Goal: Task Accomplishment & Management: Manage account settings

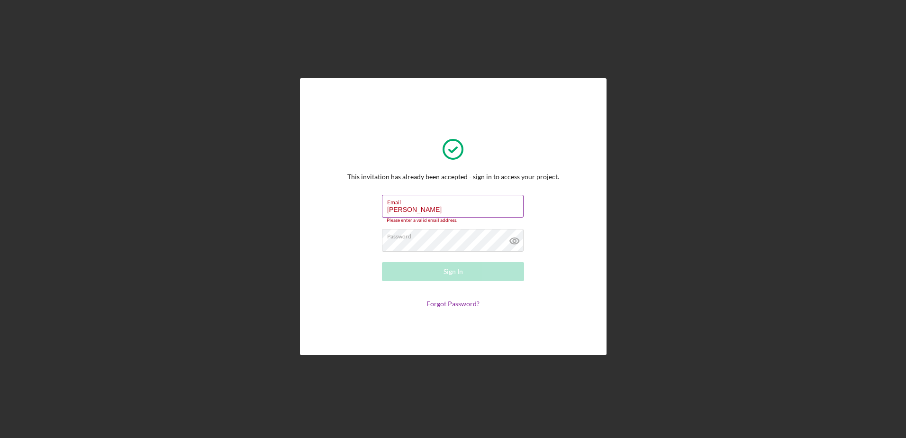
click at [450, 208] on input "[PERSON_NAME]" at bounding box center [453, 206] width 142 height 23
drag, startPoint x: 450, startPoint y: 208, endPoint x: 374, endPoint y: 211, distance: 75.4
click at [374, 211] on form "Email [PERSON_NAME] Please enter a valid email address. Password Sign In Forgot…" at bounding box center [453, 251] width 190 height 113
type input "[PERSON_NAME][EMAIL_ADDRESS][PERSON_NAME][DOMAIN_NAME]"
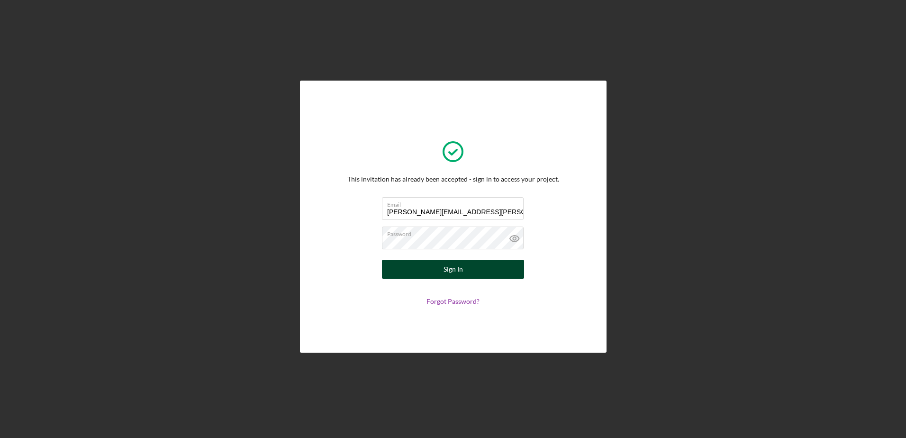
click at [443, 268] on button "Sign In" at bounding box center [453, 269] width 142 height 19
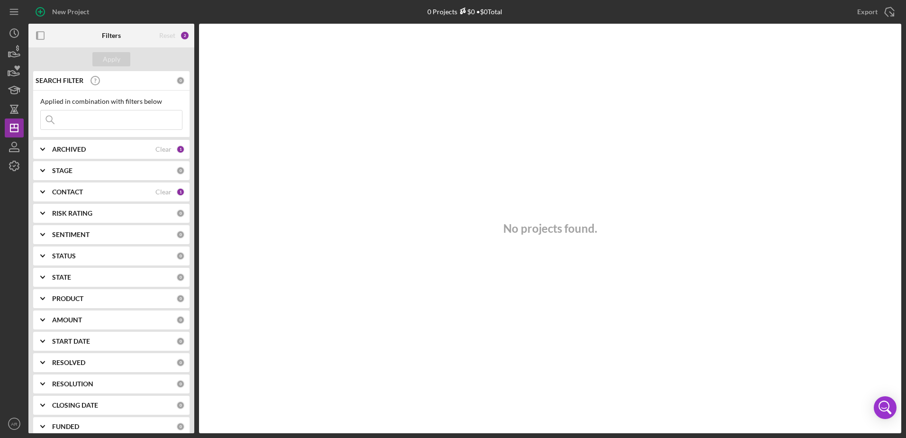
click at [328, 289] on div "No projects found." at bounding box center [550, 229] width 702 height 410
click at [8, 424] on icon "AR" at bounding box center [14, 424] width 19 height 24
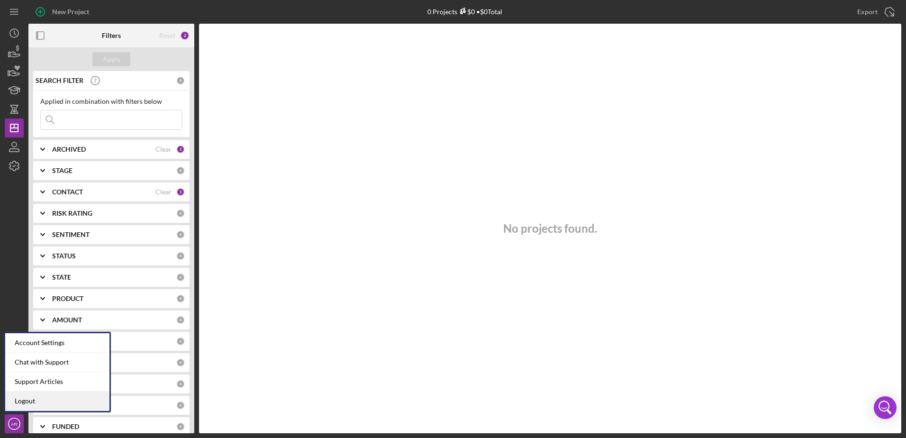
click at [21, 404] on link "Logout" at bounding box center [57, 400] width 104 height 19
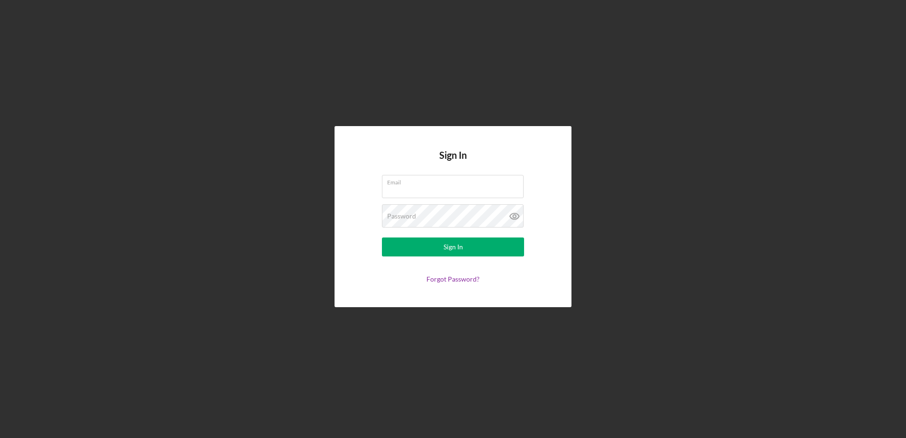
type input "[PERSON_NAME][EMAIL_ADDRESS][PERSON_NAME][DOMAIN_NAME]"
